Goal: Task Accomplishment & Management: Use online tool/utility

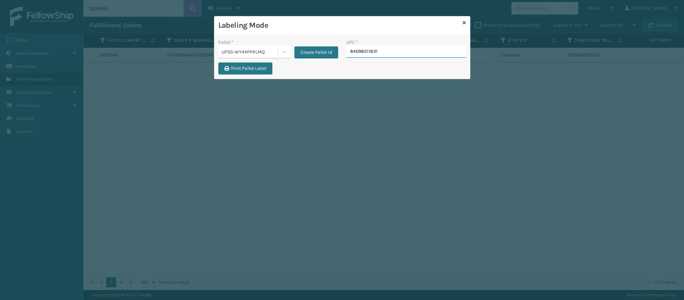
type input "840985118310"
type input "8409851256"
type input "8409851143"
type input "840985118686"
type input "840985117559"
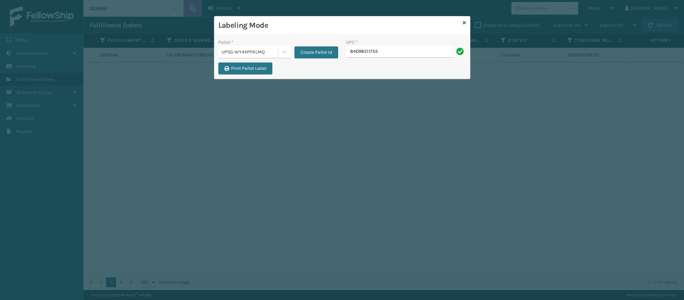
type input "840985117559"
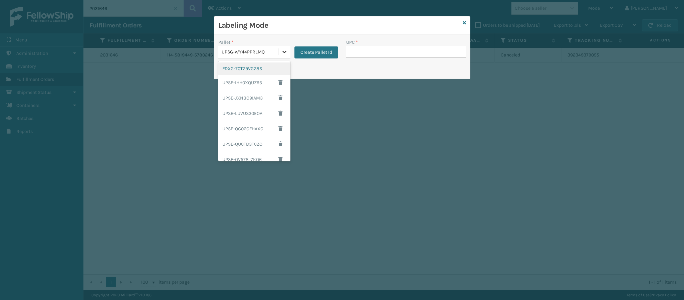
click at [284, 53] on icon at bounding box center [284, 51] width 7 height 7
click at [254, 72] on div "FDXG-70TZ9VGZ8S" at bounding box center [254, 68] width 72 height 12
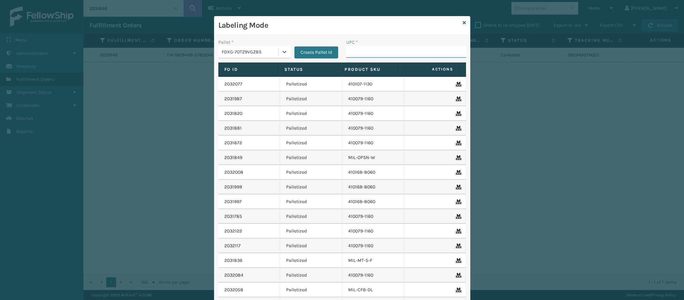
click at [376, 51] on input "UPC *" at bounding box center [406, 52] width 120 height 12
type input "850044234684"
type input "8409851260"
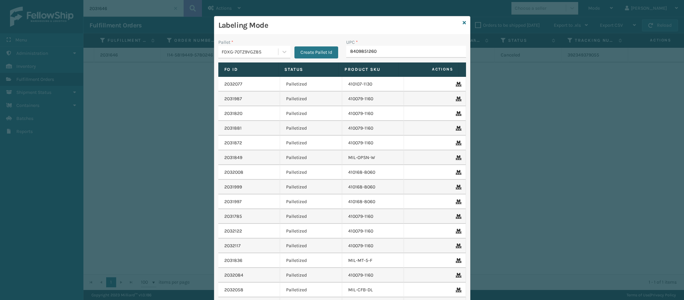
type input "84098512604"
type input "8409851260"
type input "840985126049"
type input "840985117"
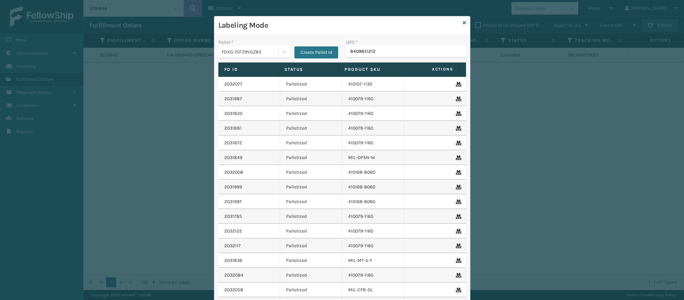
type input "84098512128"
type input "840985125660"
type input "84098512043"
type input "840985115838"
type input "840985114329"
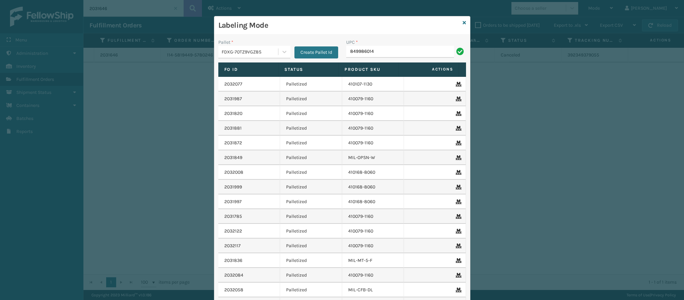
type input "8499860140"
type input "849986014010"
type input "84998601401"
type input "849986014010"
type input "84998600930"
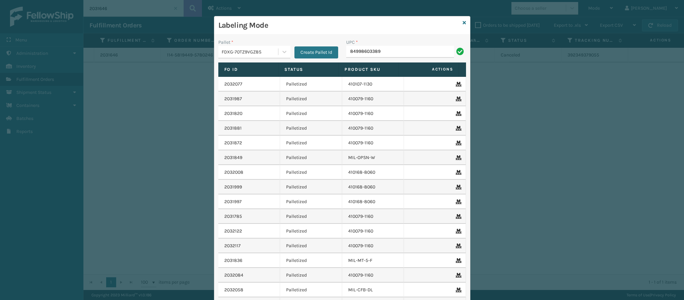
type input "849986033899"
type input "849986009504"
type input "84098512046"
click at [462, 25] on link at bounding box center [463, 22] width 3 height 7
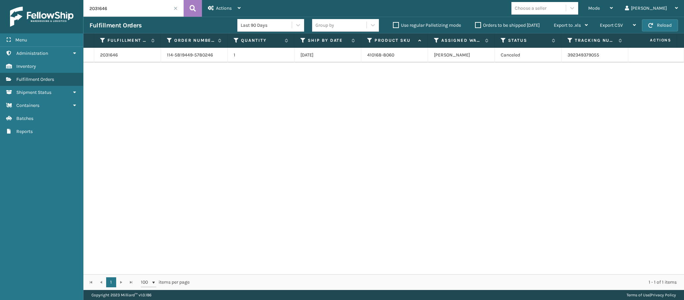
click at [176, 9] on span at bounding box center [175, 8] width 4 height 4
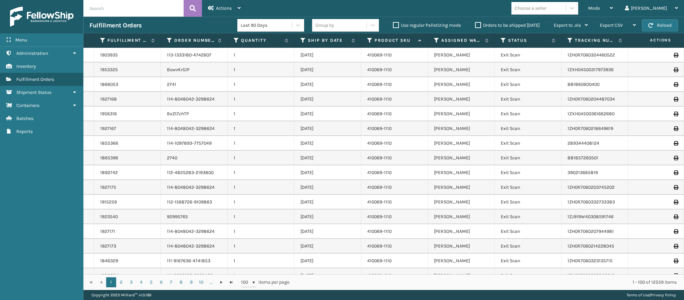
click at [477, 25] on label "Orders to be shipped [DATE]" at bounding box center [507, 25] width 65 height 6
click at [475, 25] on input "Orders to be shipped [DATE]" at bounding box center [475, 23] width 0 height 4
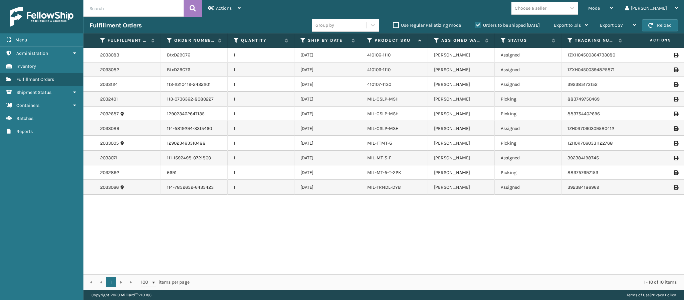
drag, startPoint x: 483, startPoint y: 220, endPoint x: 456, endPoint y: 259, distance: 47.5
click at [456, 259] on div "2033083 BtxD29C76 1 [DATE] 410106-1110 [PERSON_NAME] Assigned 1ZXH0450036473308…" at bounding box center [383, 161] width 600 height 226
click at [394, 172] on link "MIL-MT-5-T-2PK" at bounding box center [384, 172] width 34 height 6
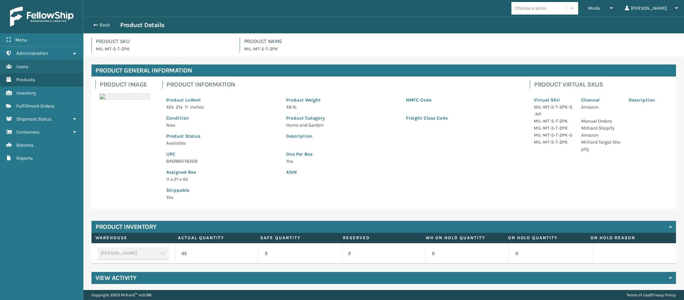
click at [195, 162] on p "840985118259" at bounding box center [222, 160] width 112 height 7
click at [195, 163] on p "840985118259" at bounding box center [222, 160] width 112 height 7
copy p "840985118259"
click at [94, 22] on button "Back" at bounding box center [104, 25] width 31 height 6
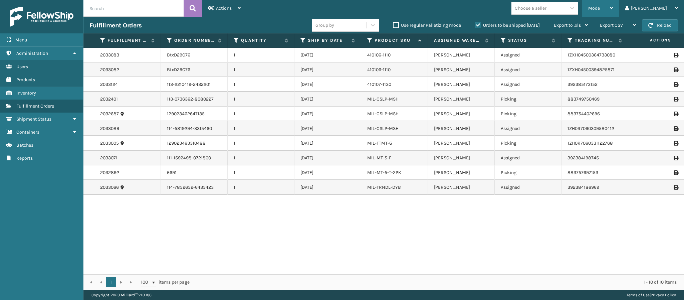
click at [613, 8] on div "Mode" at bounding box center [600, 8] width 25 height 17
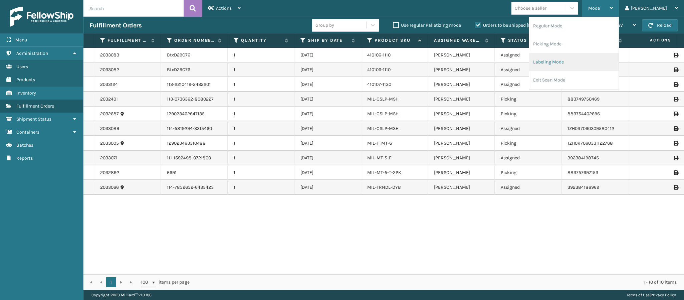
click at [583, 56] on li "Labeling Mode" at bounding box center [573, 62] width 89 height 18
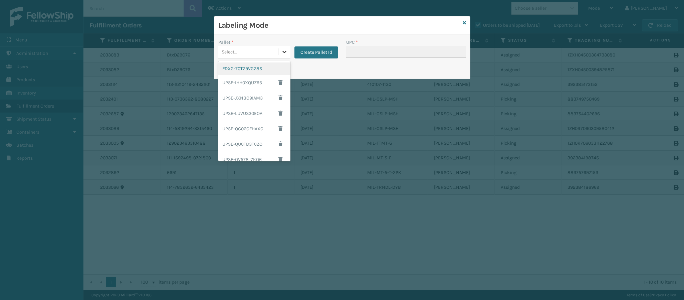
click at [280, 54] on div at bounding box center [284, 52] width 12 height 12
click at [257, 70] on div "FDXG-70TZ9VGZ8S" at bounding box center [254, 68] width 72 height 12
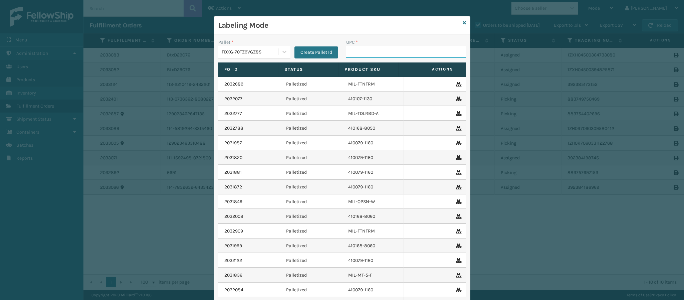
click at [363, 56] on input "UPC *" at bounding box center [406, 52] width 120 height 12
paste input "840985118259"
type input "840985118259"
click at [458, 21] on div "Labeling Mode" at bounding box center [342, 25] width 256 height 18
click at [462, 21] on icon at bounding box center [463, 22] width 3 height 5
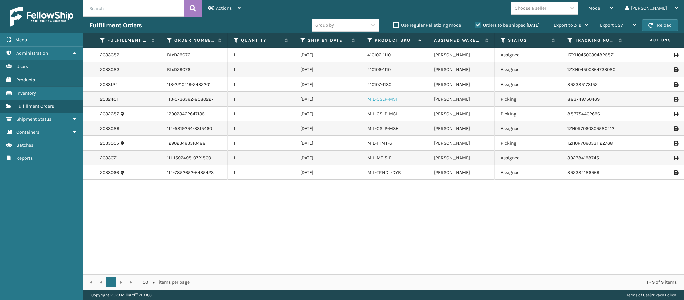
click at [389, 98] on link "MIL-CSLP-MSH" at bounding box center [382, 99] width 31 height 6
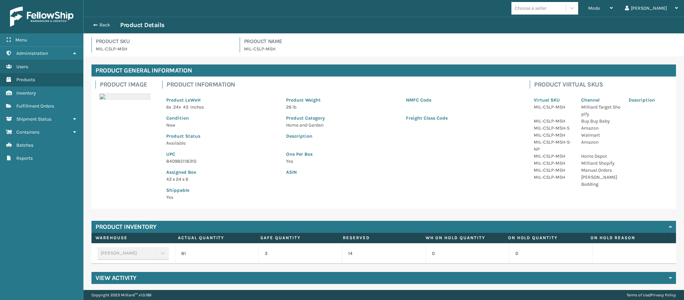
click at [193, 160] on p "840985118310" at bounding box center [222, 160] width 112 height 7
copy p "840985118310"
click at [90, 24] on button "Back" at bounding box center [104, 25] width 31 height 6
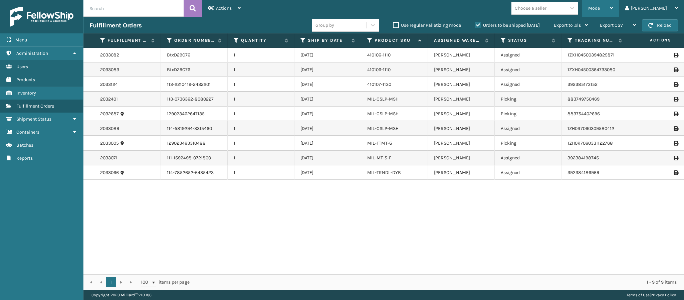
click at [613, 5] on div "Mode" at bounding box center [600, 8] width 25 height 17
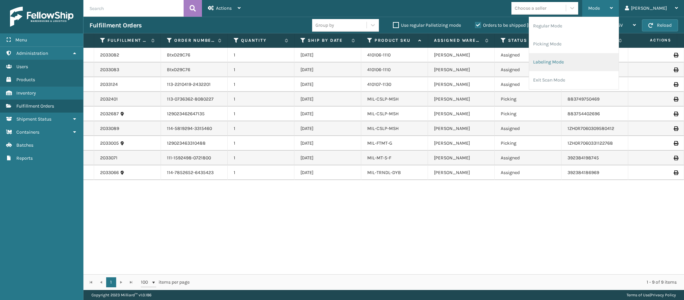
click at [581, 66] on li "Labeling Mode" at bounding box center [573, 62] width 89 height 18
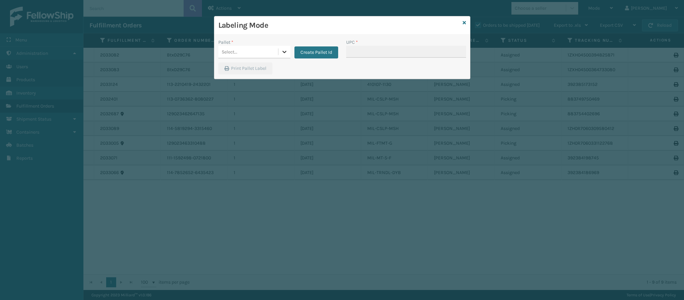
click at [284, 49] on icon at bounding box center [284, 51] width 7 height 7
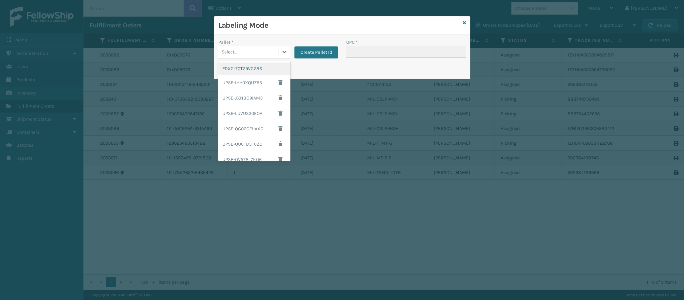
click at [252, 72] on div "FDXG-70TZ9VGZ8S" at bounding box center [254, 68] width 72 height 12
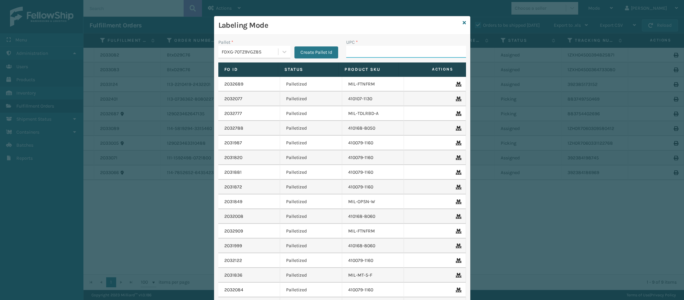
click at [353, 47] on input "UPC *" at bounding box center [406, 52] width 120 height 12
paste input "840985118310"
type input "840985118310"
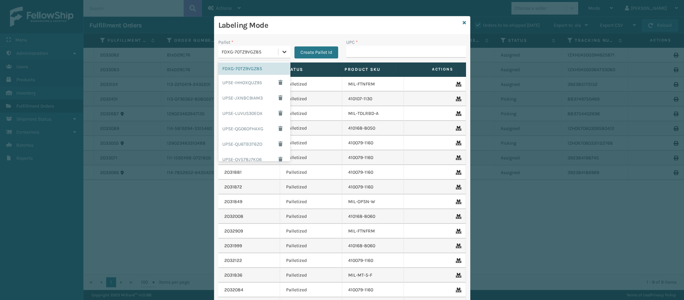
click at [278, 50] on div at bounding box center [284, 52] width 12 height 12
click at [248, 137] on div "UPSG-WY44PPRLMQ" at bounding box center [254, 139] width 72 height 12
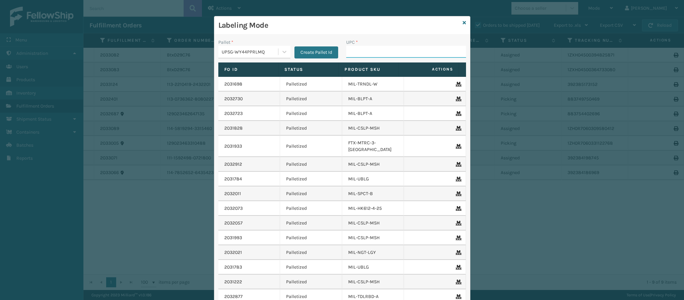
click at [362, 55] on input "UPC *" at bounding box center [406, 52] width 120 height 12
type input "840985118686"
click at [462, 22] on icon at bounding box center [463, 22] width 3 height 5
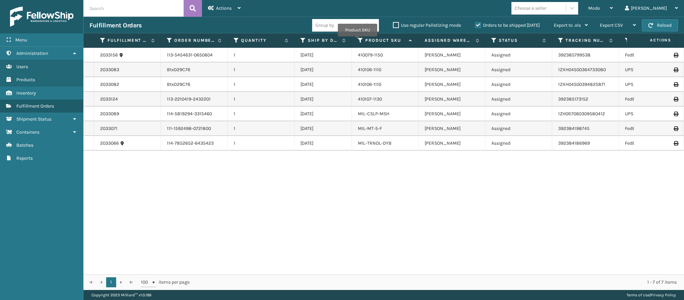
drag, startPoint x: 359, startPoint y: 39, endPoint x: 350, endPoint y: 50, distance: 14.2
click at [350, 50] on div "Fulfillment Order Id Order Number Quantity Ship By Date Product SKU Assigned Wa…" at bounding box center [383, 161] width 600 height 256
click at [303, 40] on icon at bounding box center [302, 40] width 5 height 6
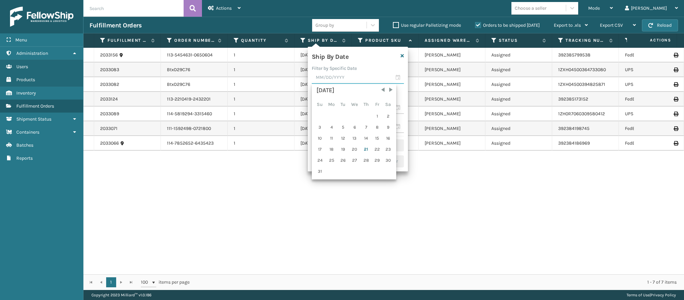
click at [335, 74] on input "text" at bounding box center [358, 78] width 92 height 12
click at [363, 147] on div "21" at bounding box center [366, 149] width 10 height 10
type input "[DATE]"
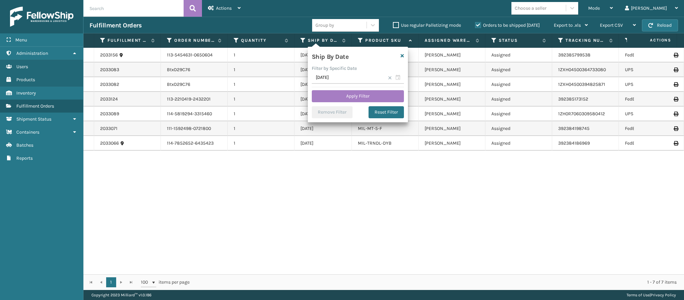
click at [360, 89] on div "Ship By Date Filter by Specific Date [DATE] Apply Filter Remove Filter Reset Fi…" at bounding box center [358, 84] width 100 height 75
click at [358, 97] on button "Apply Filter" at bounding box center [358, 96] width 92 height 12
